Goal: Transaction & Acquisition: Purchase product/service

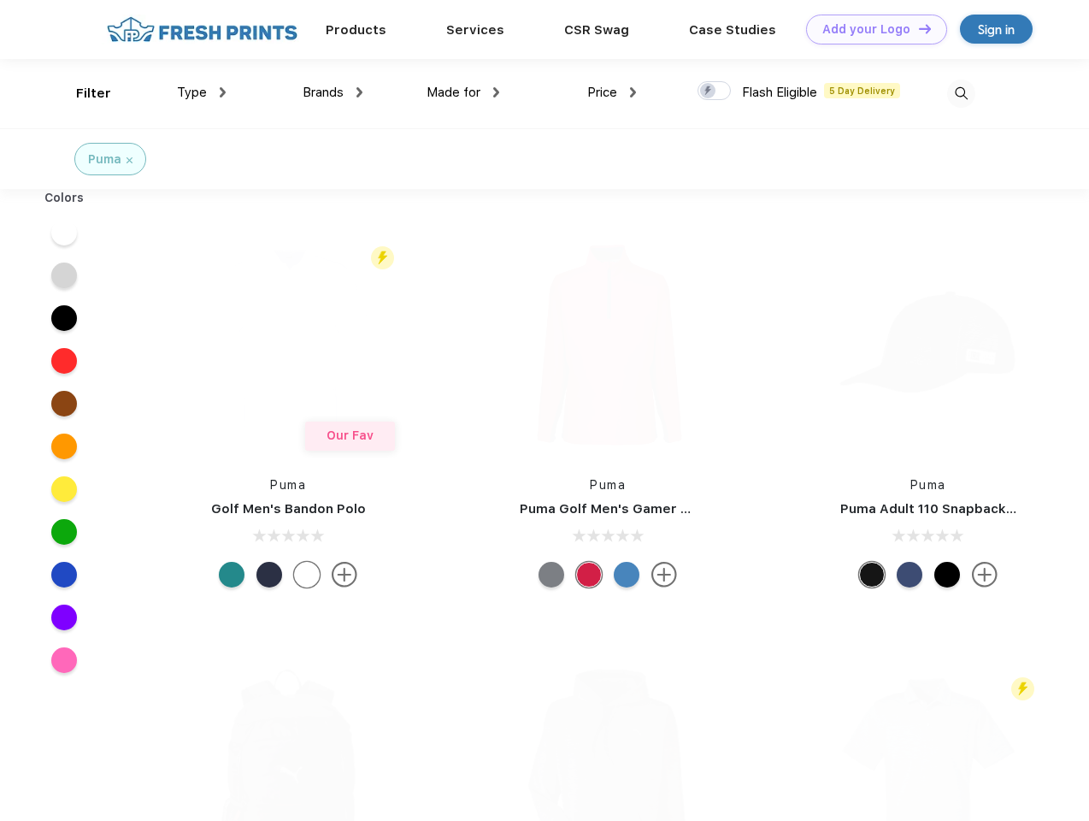
scroll to position [1, 0]
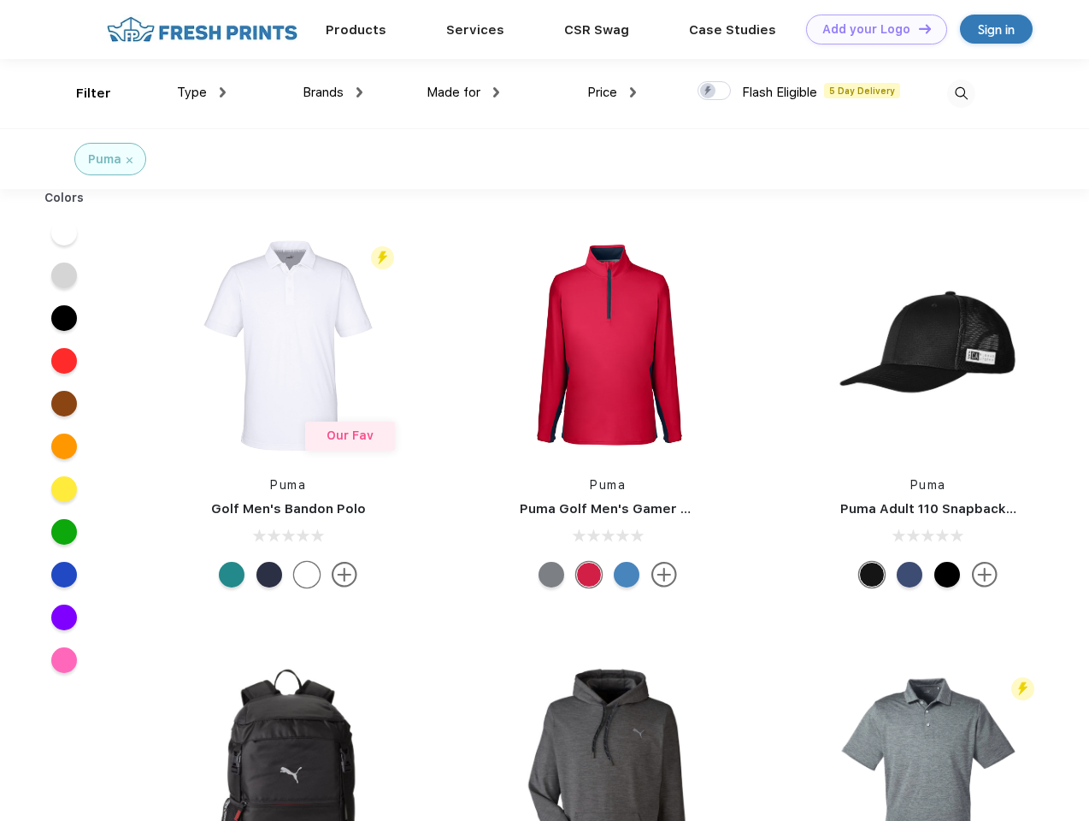
click at [870, 29] on link "Add your Logo Design Tool" at bounding box center [876, 30] width 141 height 30
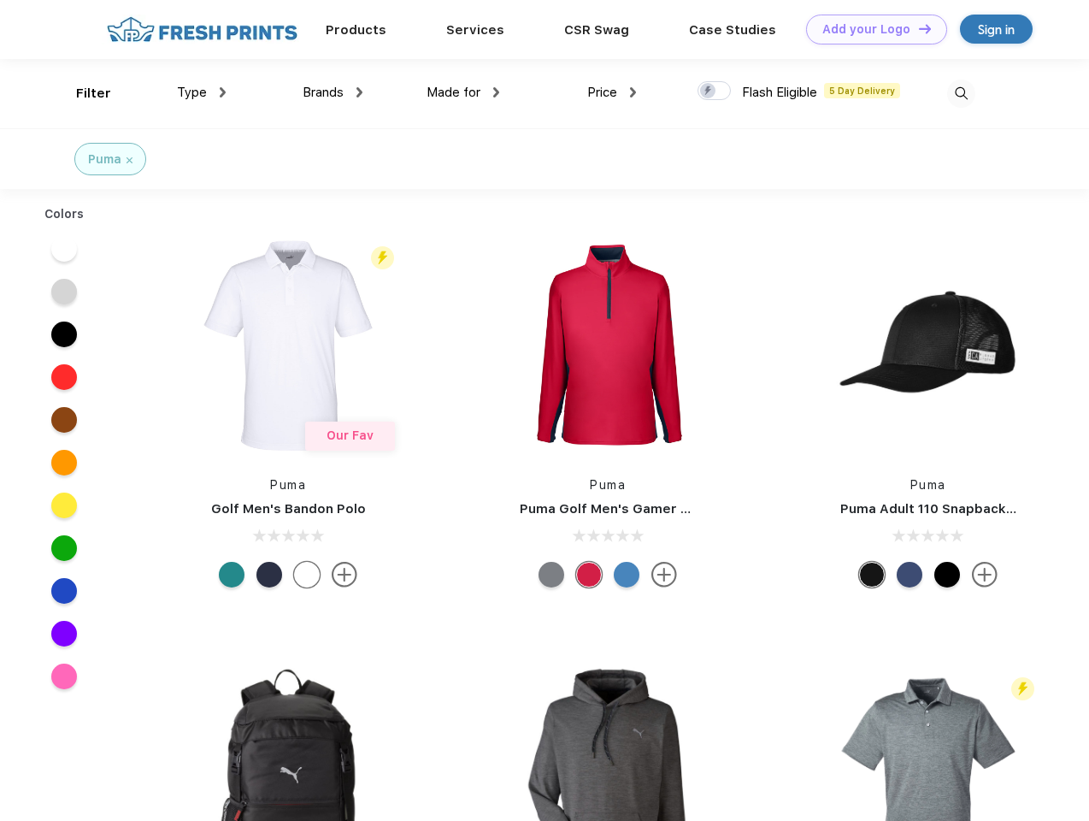
click at [0, 0] on div "Design Tool" at bounding box center [0, 0] width 0 height 0
click at [917, 28] on link "Add your Logo Design Tool" at bounding box center [876, 30] width 141 height 30
click at [82, 93] on div "Filter" at bounding box center [93, 94] width 35 height 20
click at [202, 92] on span "Type" at bounding box center [192, 92] width 30 height 15
click at [333, 92] on span "Brands" at bounding box center [323, 92] width 41 height 15
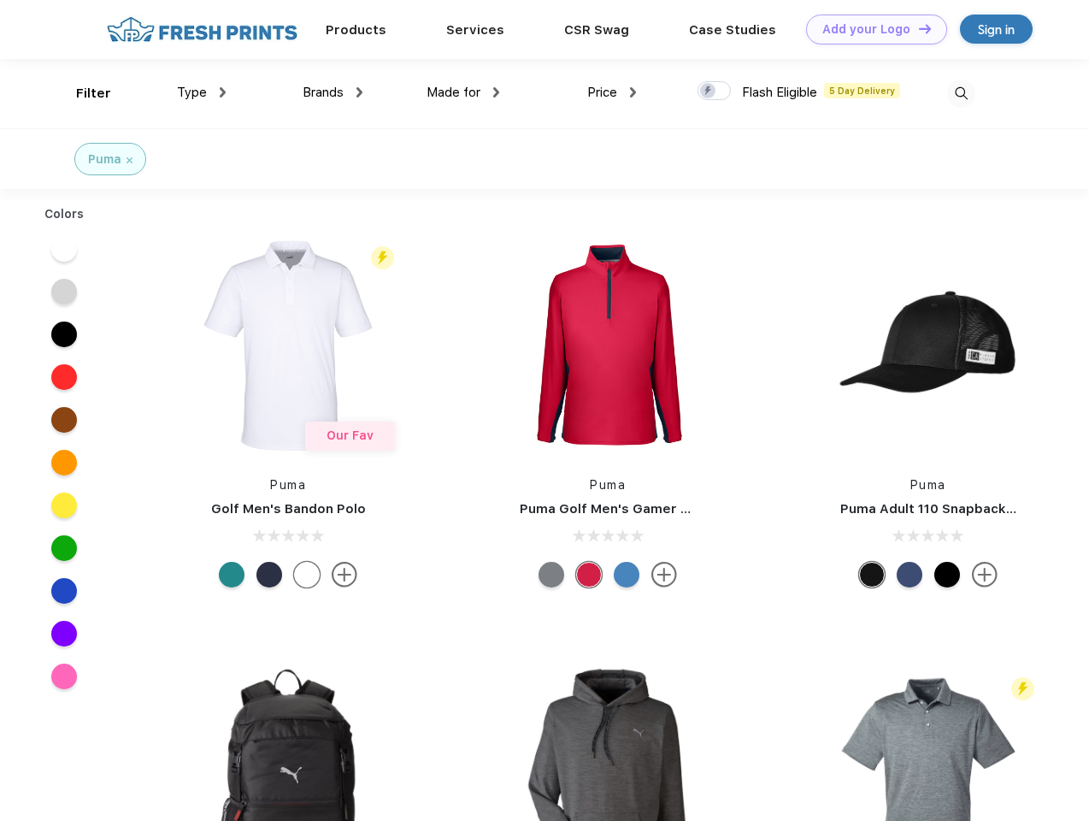
click at [463, 92] on span "Made for" at bounding box center [454, 92] width 54 height 15
click at [612, 92] on span "Price" at bounding box center [602, 92] width 30 height 15
click at [715, 91] on div at bounding box center [714, 90] width 33 height 19
click at [709, 91] on input "checkbox" at bounding box center [703, 85] width 11 height 11
click at [961, 93] on img at bounding box center [961, 94] width 28 height 28
